Goal: Transaction & Acquisition: Book appointment/travel/reservation

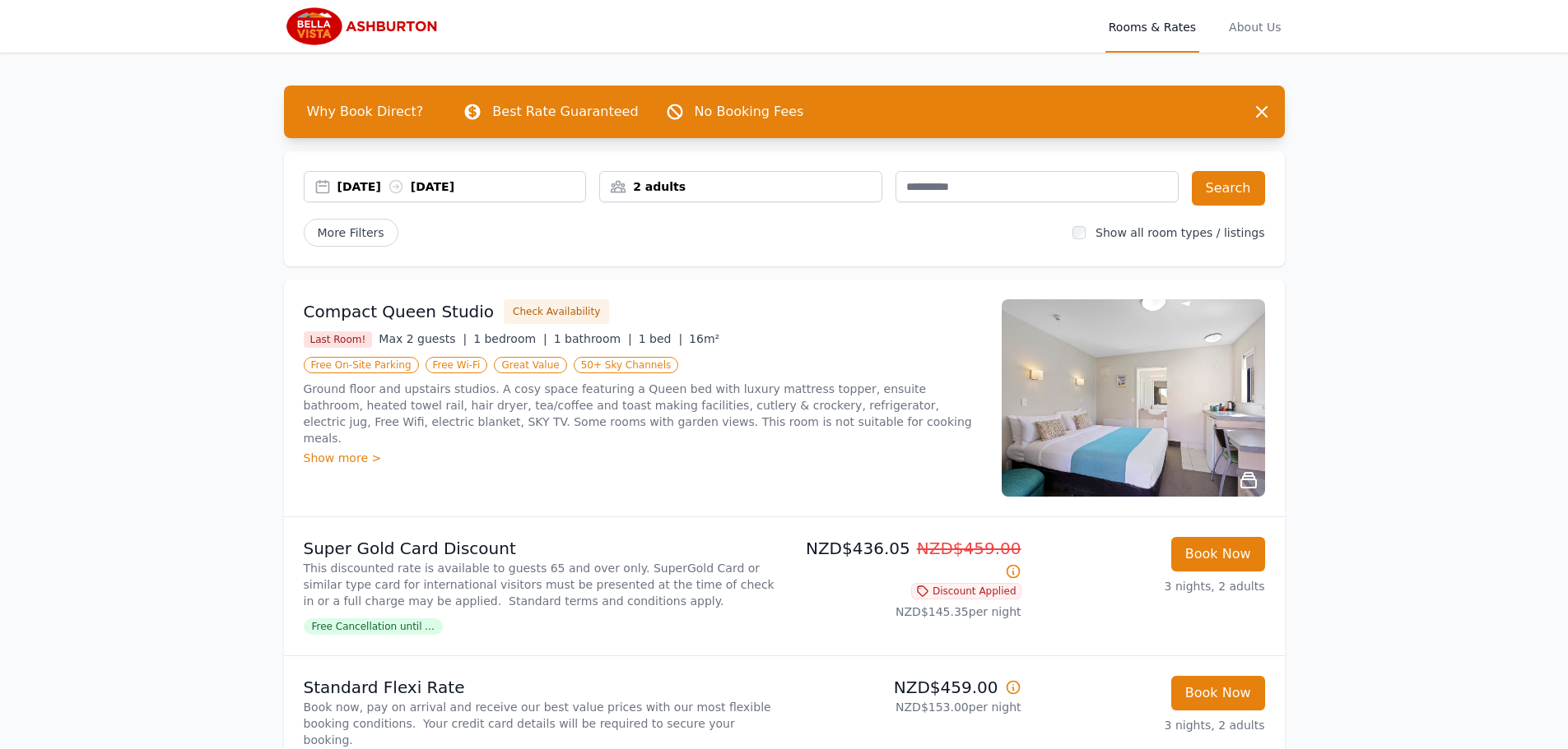
click at [622, 192] on div "2 adults" at bounding box center [740, 187] width 281 height 16
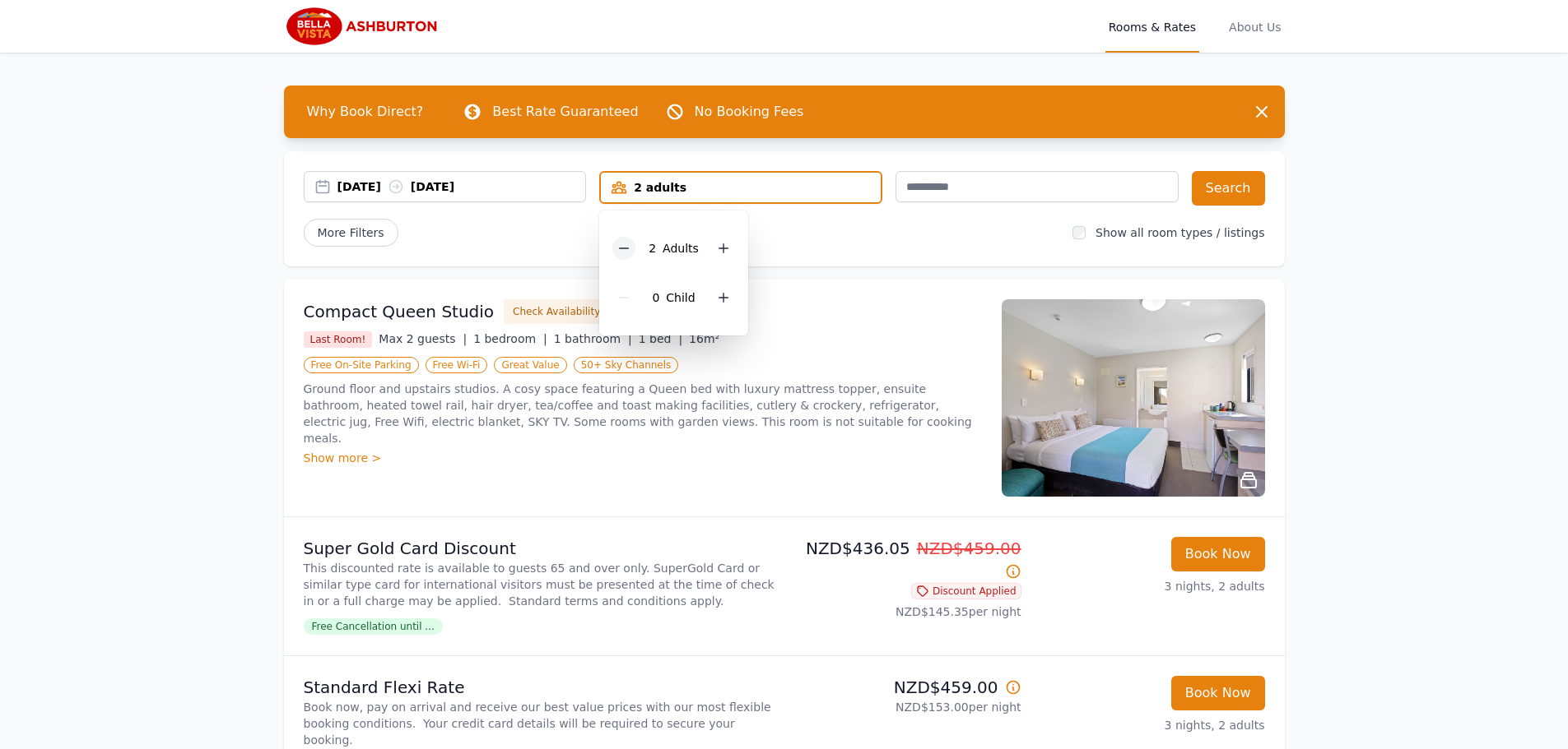
click at [628, 242] on icon at bounding box center [624, 248] width 13 height 13
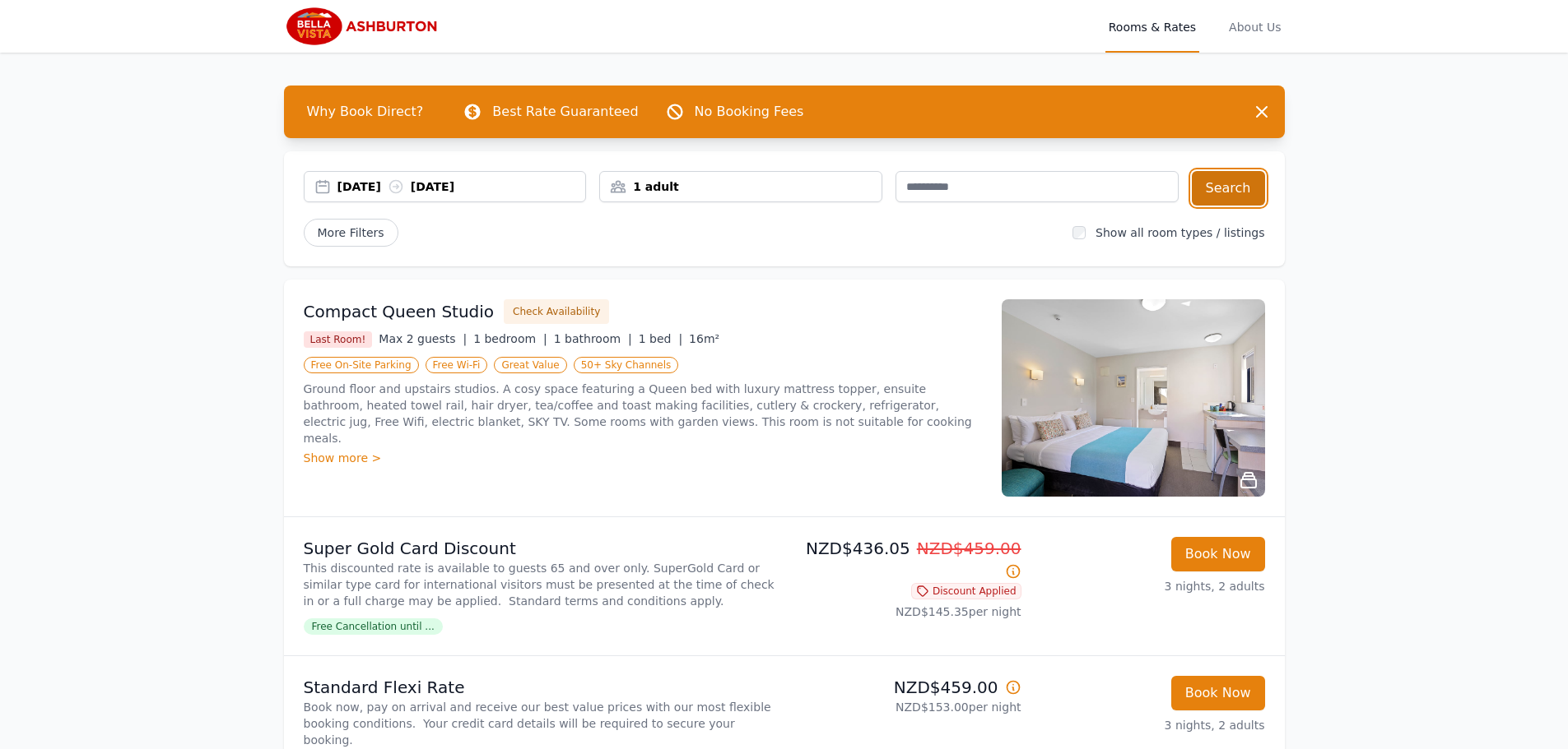
click at [1223, 192] on button "Search" at bounding box center [1228, 188] width 74 height 34
click at [314, 450] on div "Show more >" at bounding box center [642, 458] width 678 height 16
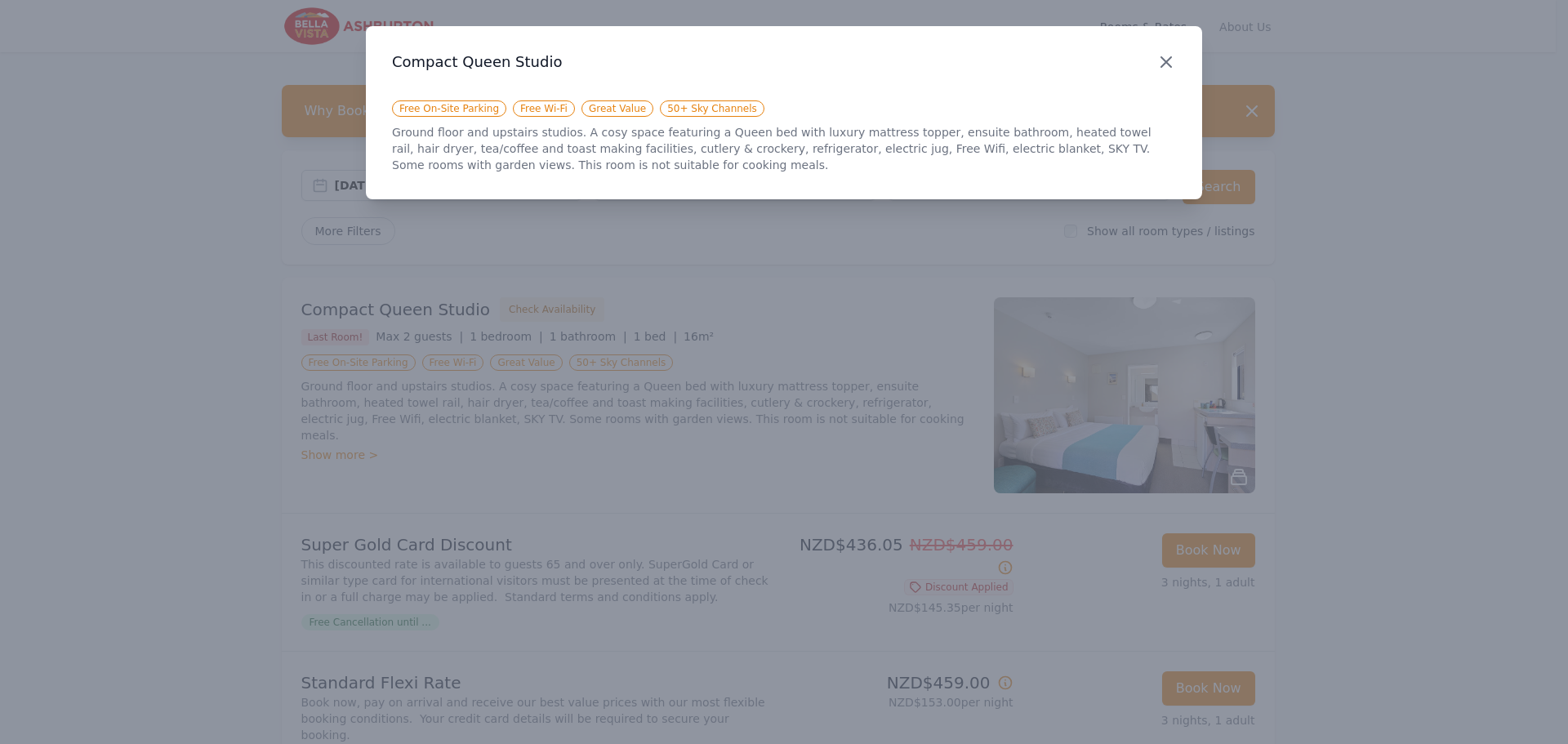
click at [1161, 57] on icon "button" at bounding box center [1166, 62] width 10 height 10
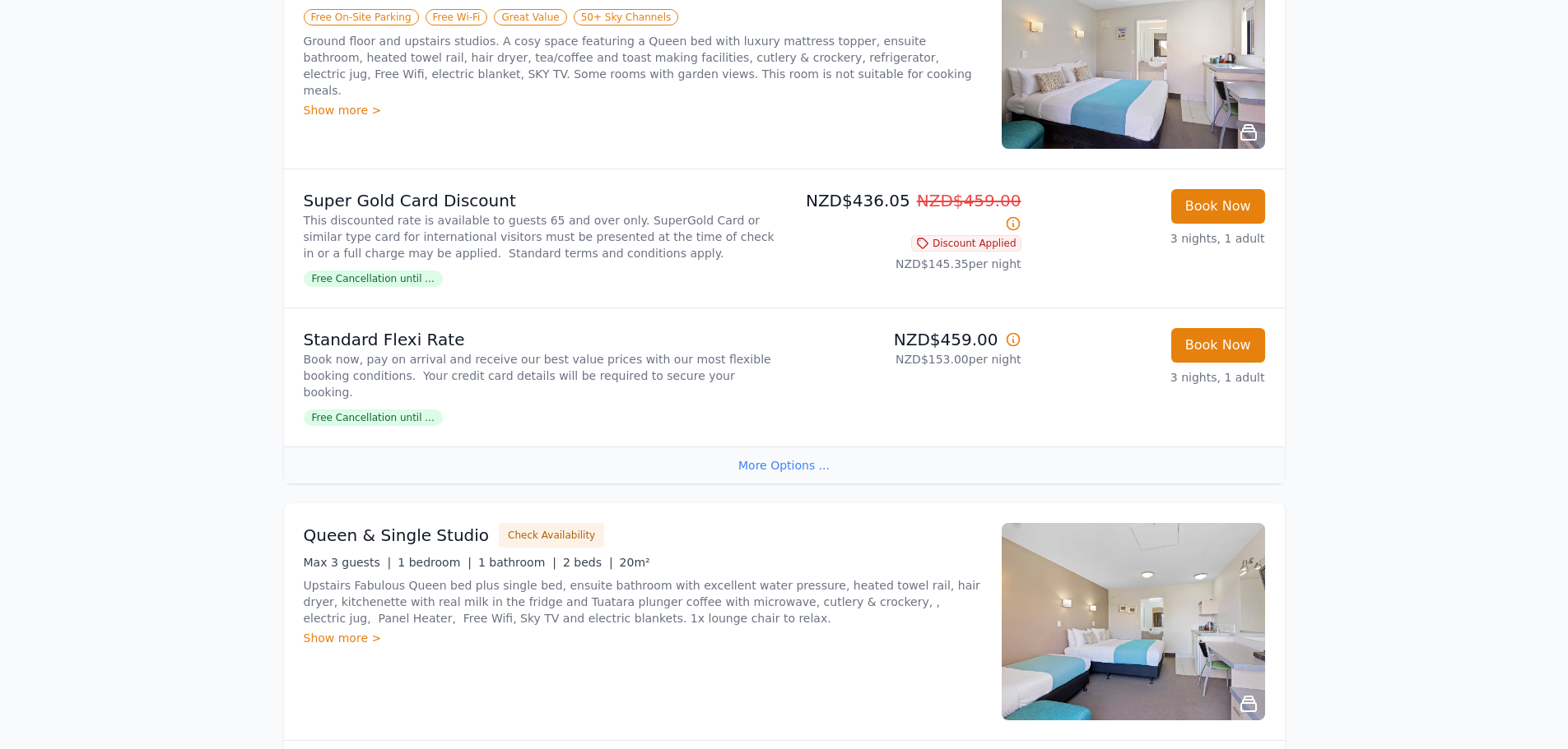
scroll to position [329, 0]
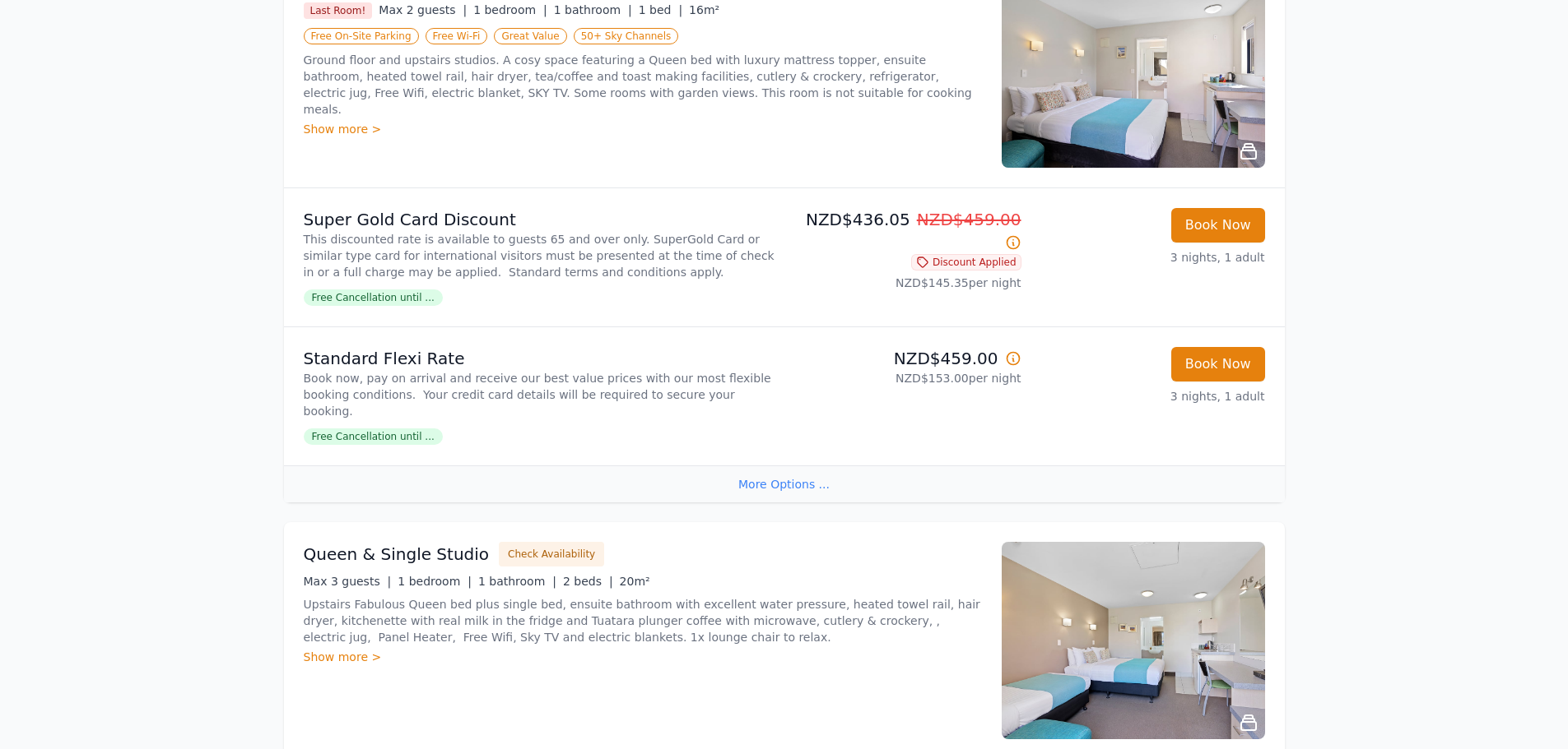
click at [1095, 85] on img at bounding box center [1132, 69] width 263 height 198
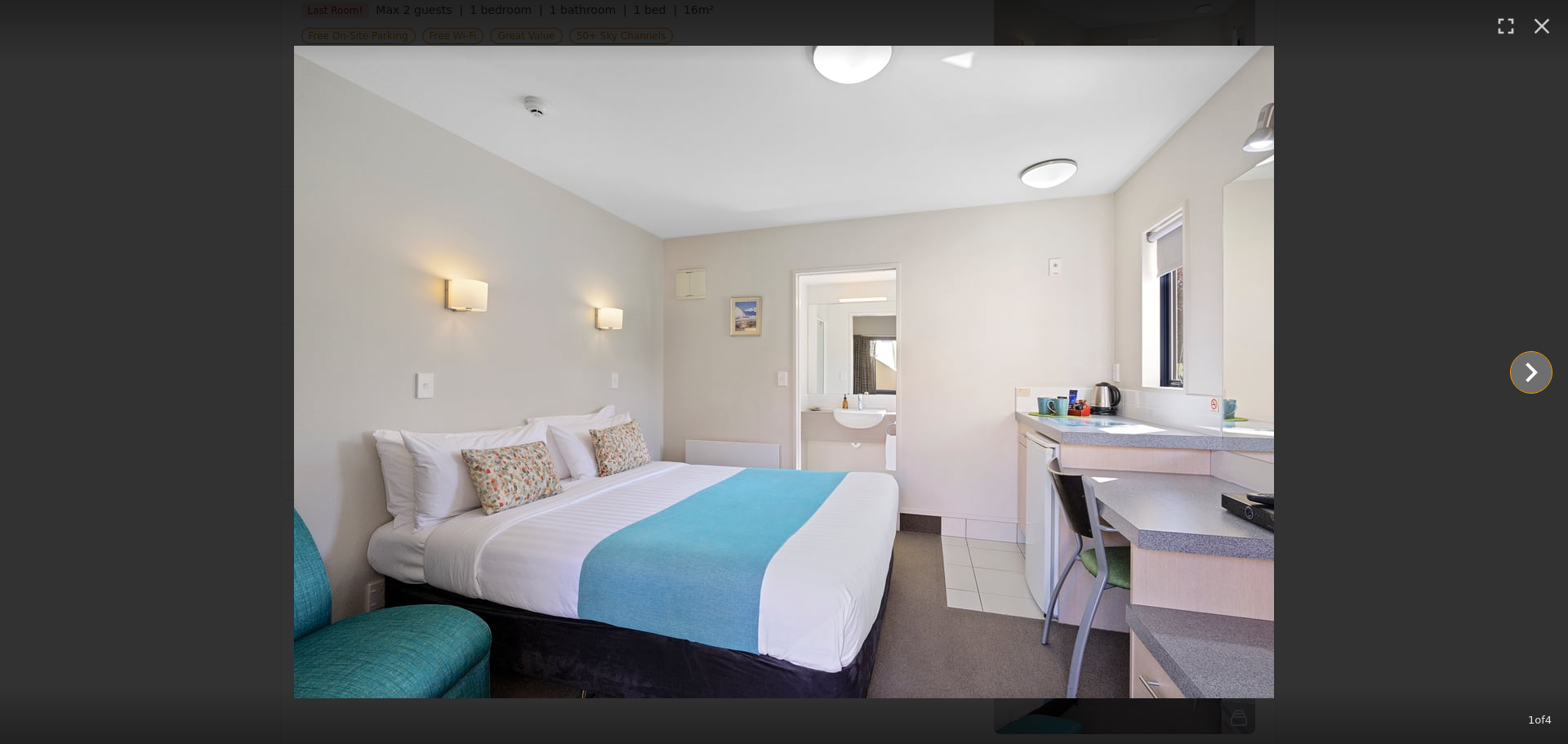
click at [1535, 368] on icon "Show slide 2 of 4" at bounding box center [1531, 373] width 39 height 39
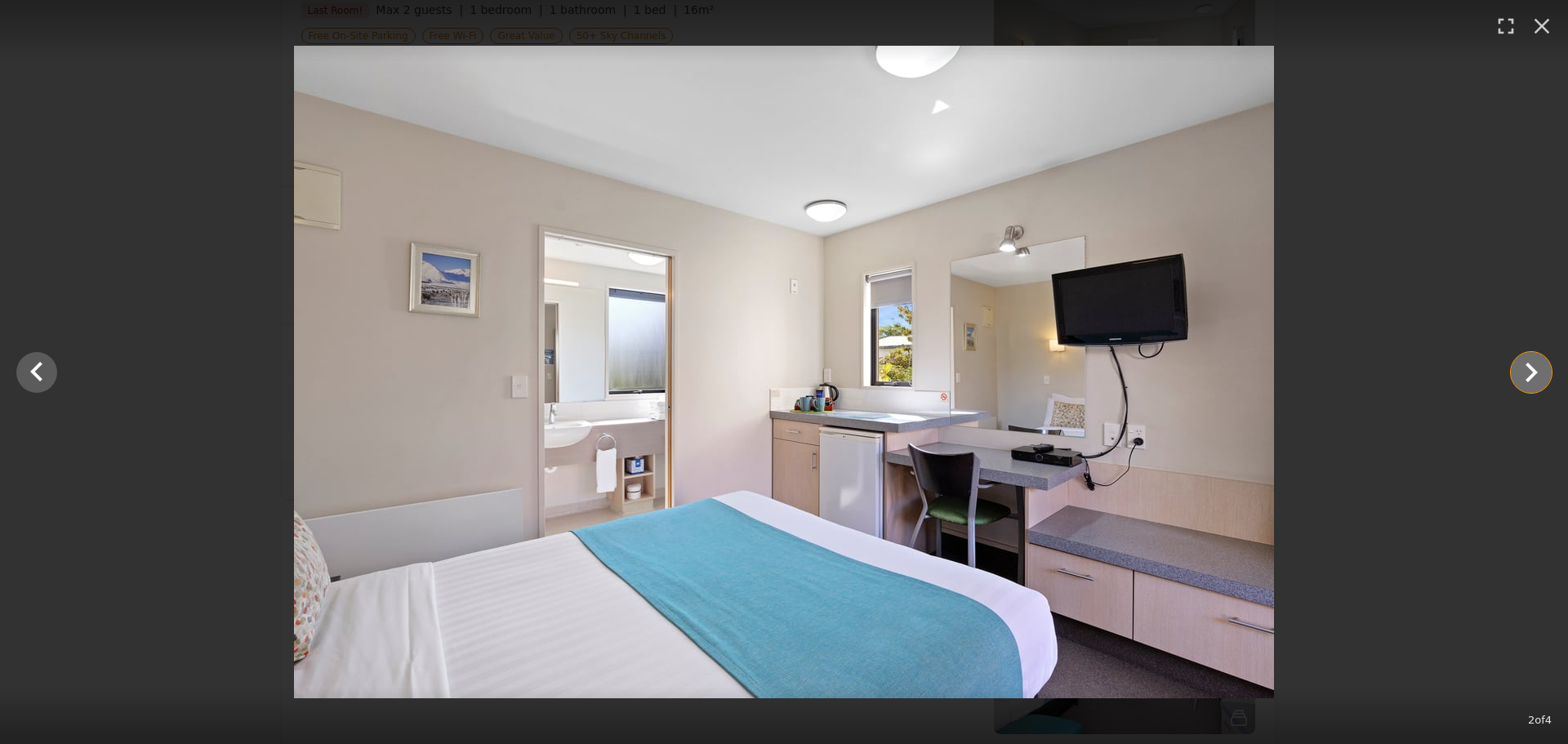
click at [1535, 368] on icon "Show slide 3 of 4" at bounding box center [1531, 373] width 39 height 39
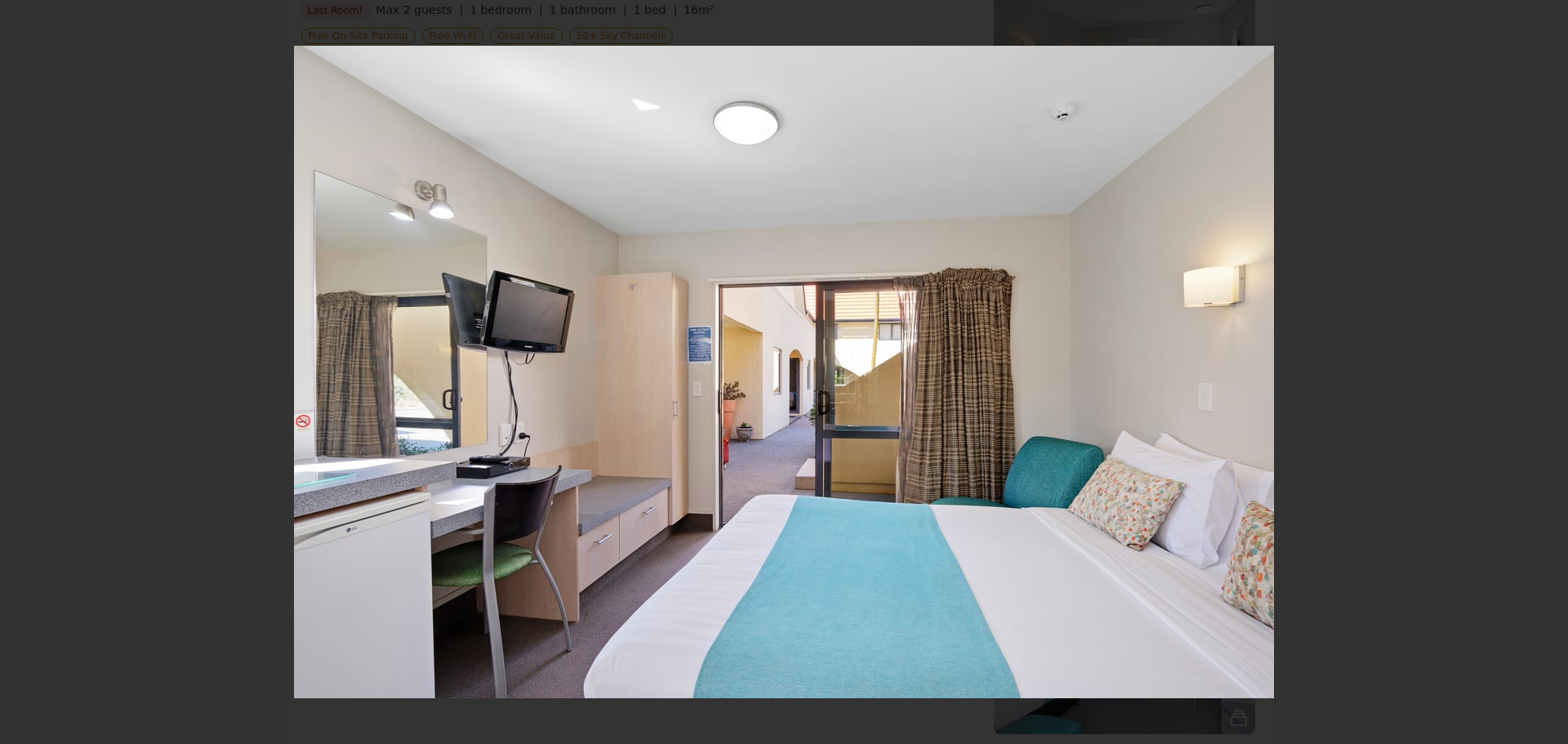
click at [1535, 368] on icon "Show slide 4 of 4" at bounding box center [1531, 373] width 39 height 39
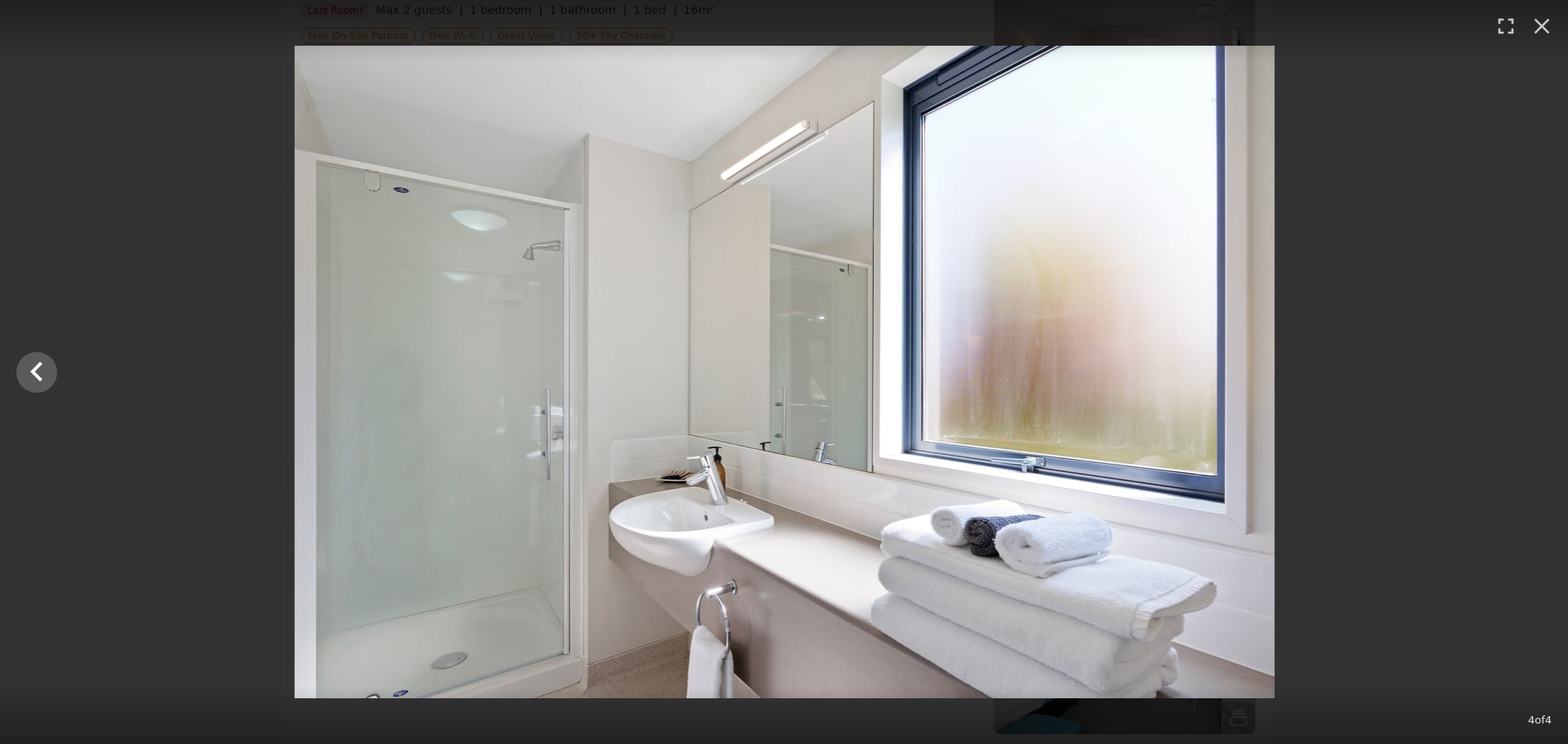
click at [1535, 368] on div at bounding box center [785, 372] width 1568 height 653
